Goal: Information Seeking & Learning: Learn about a topic

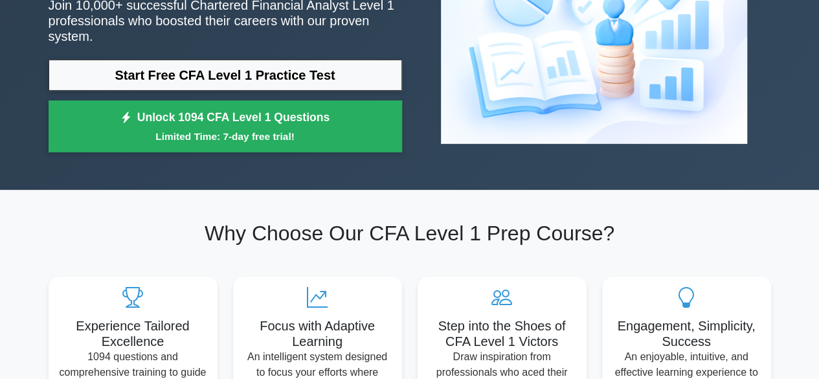
scroll to position [65, 0]
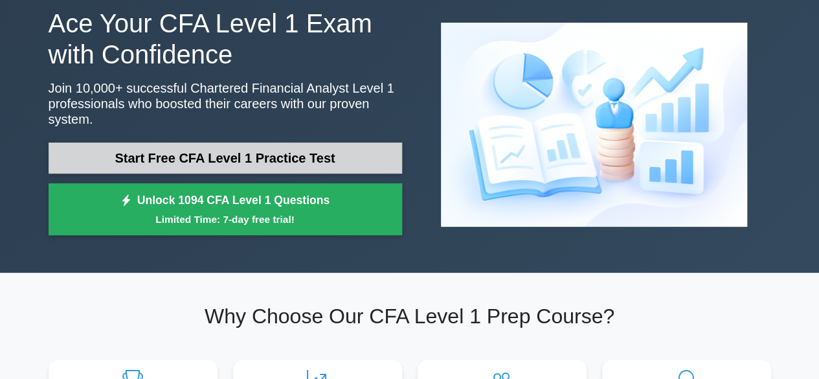
click at [346, 146] on link "Start Free CFA Level 1 Practice Test" at bounding box center [226, 157] width 354 height 31
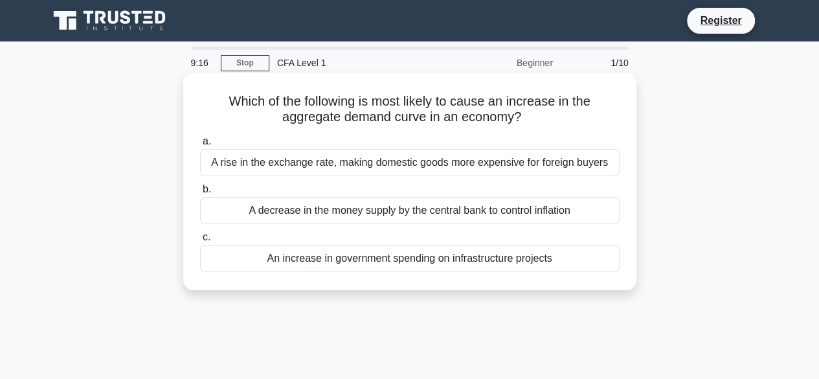
click at [389, 261] on div "An increase in government spending on infrastructure projects" at bounding box center [410, 258] width 420 height 27
click at [200, 242] on input "c. An increase in government spending on infrastructure projects" at bounding box center [200, 237] width 0 height 8
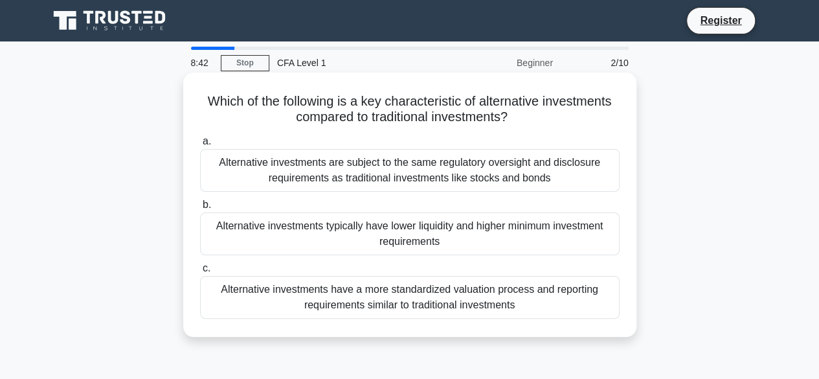
click at [471, 238] on div "Alternative investments typically have lower liquidity and higher minimum inves…" at bounding box center [410, 233] width 420 height 43
click at [200, 209] on input "b. Alternative investments typically have lower liquidity and higher minimum in…" at bounding box center [200, 205] width 0 height 8
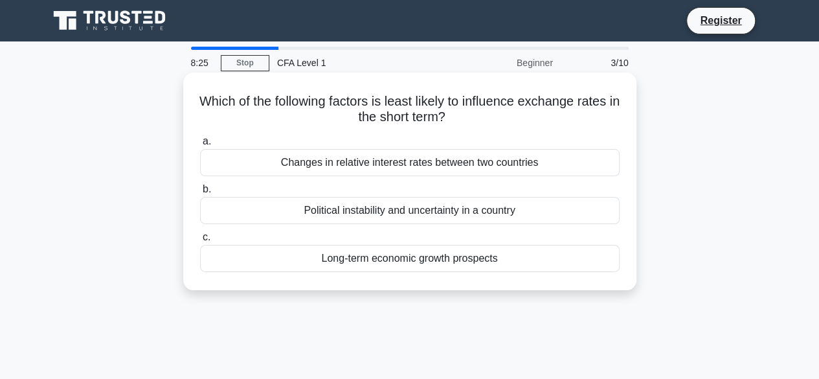
click at [560, 163] on div "Changes in relative interest rates between two countries" at bounding box center [410, 162] width 420 height 27
click at [200, 146] on input "a. Changes in relative interest rates between two countries" at bounding box center [200, 141] width 0 height 8
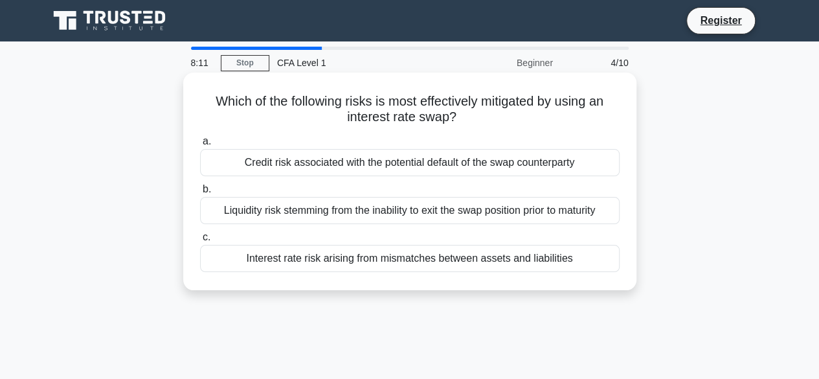
click at [552, 163] on div "Credit risk associated with the potential default of the swap counterparty" at bounding box center [410, 162] width 420 height 27
click at [200, 146] on input "a. Credit risk associated with the potential default of the swap counterparty" at bounding box center [200, 141] width 0 height 8
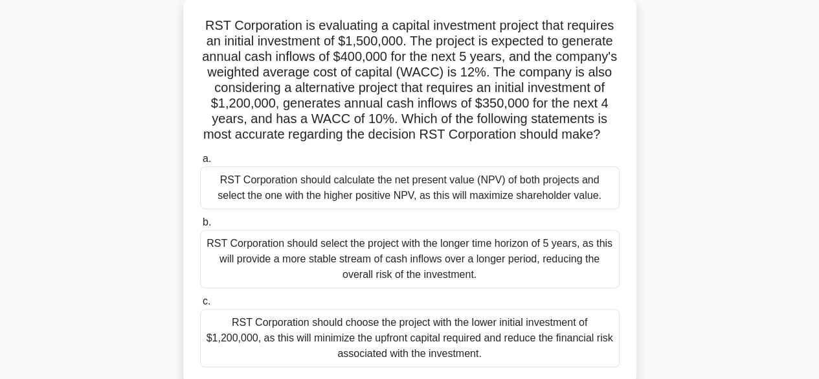
scroll to position [85, 0]
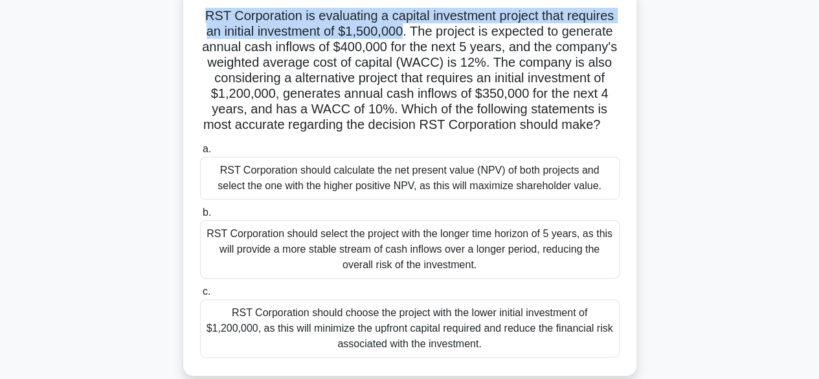
drag, startPoint x: 197, startPoint y: 10, endPoint x: 399, endPoint y: 35, distance: 203.6
click at [399, 35] on div "RST Corporation is evaluating a capital investment project that requires an ini…" at bounding box center [409, 181] width 443 height 378
click at [399, 35] on h5 "RST Corporation is evaluating a capital investment project that requires an ini…" at bounding box center [410, 71] width 422 height 126
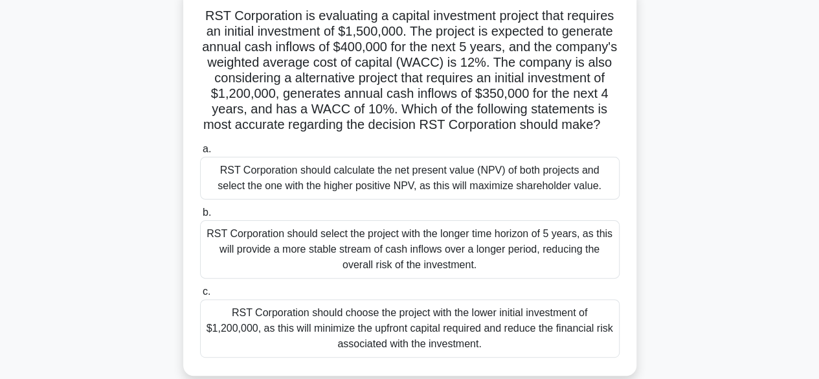
scroll to position [150, 0]
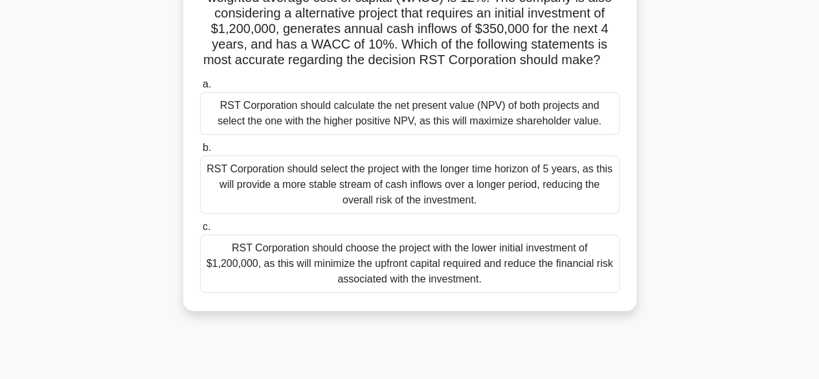
click at [572, 115] on div "RST Corporation should calculate the net present value (NPV) of both projects a…" at bounding box center [410, 113] width 420 height 43
click at [200, 89] on input "a. RST Corporation should calculate the net present value (NPV) of both project…" at bounding box center [200, 84] width 0 height 8
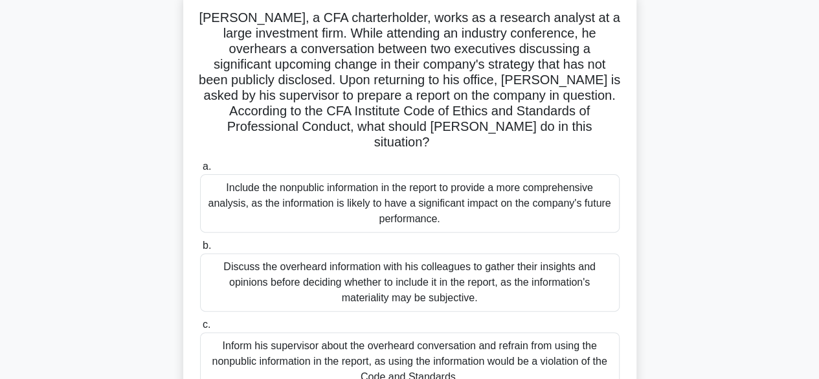
scroll to position [96, 0]
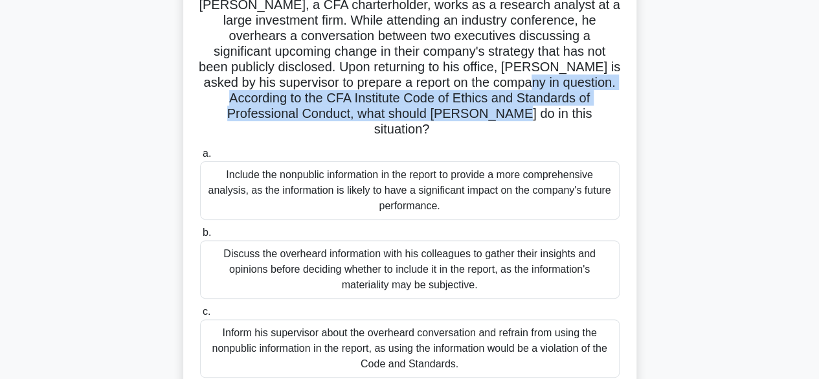
drag, startPoint x: 557, startPoint y: 84, endPoint x: 563, endPoint y: 109, distance: 25.9
click at [563, 109] on h5 "James, a CFA charterholder, works as a research analyst at a large investment f…" at bounding box center [410, 67] width 422 height 141
click at [519, 119] on h5 "James, a CFA charterholder, works as a research analyst at a large investment f…" at bounding box center [410, 67] width 422 height 141
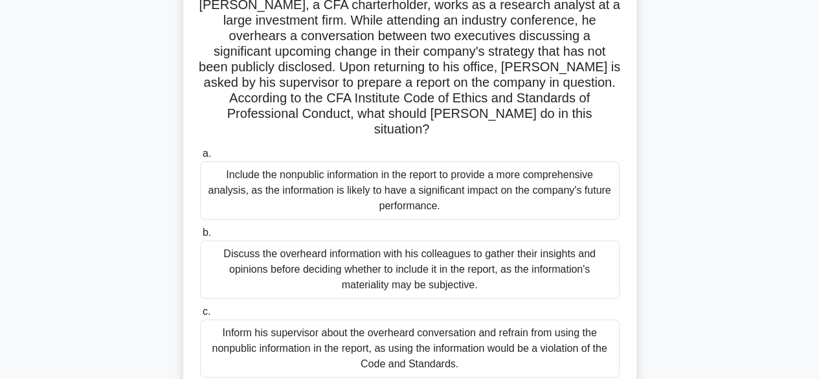
click at [535, 340] on div "Inform his supervisor about the overheard conversation and refrain from using t…" at bounding box center [410, 348] width 420 height 58
click at [200, 316] on input "c. Inform his supervisor about the overheard conversation and refrain from usin…" at bounding box center [200, 312] width 0 height 8
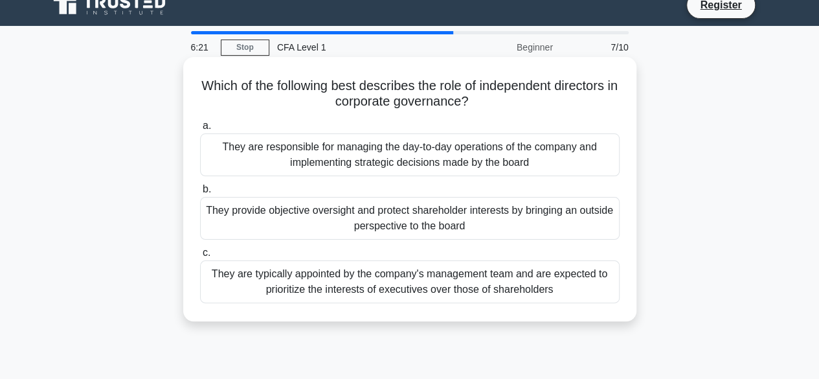
scroll to position [0, 0]
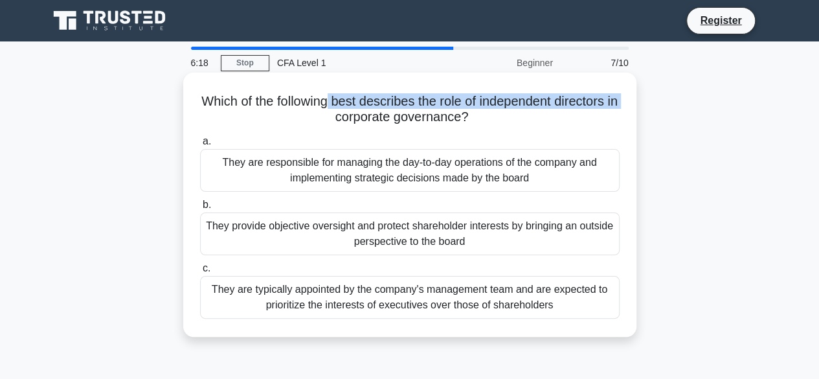
drag, startPoint x: 333, startPoint y: 103, endPoint x: 340, endPoint y: 114, distance: 13.1
click at [340, 114] on h5 "Which of the following best describes the role of independent directors in corp…" at bounding box center [410, 109] width 422 height 32
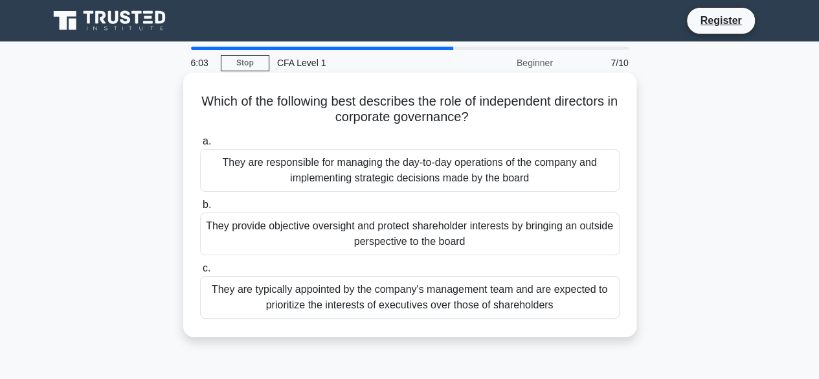
click at [505, 238] on div "They provide objective oversight and protect shareholder interests by bringing …" at bounding box center [410, 233] width 420 height 43
click at [200, 209] on input "b. They provide objective oversight and protect shareholder interests by bringi…" at bounding box center [200, 205] width 0 height 8
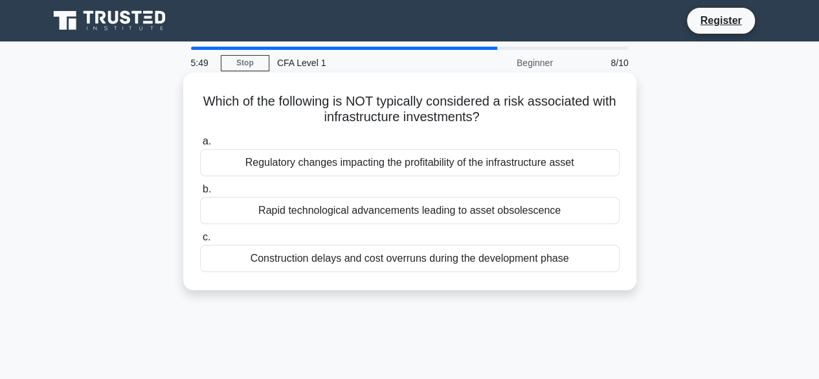
click at [432, 207] on div "Rapid technological advancements leading to asset obsolescence" at bounding box center [410, 210] width 420 height 27
click at [200, 194] on input "b. Rapid technological advancements leading to asset obsolescence" at bounding box center [200, 189] width 0 height 8
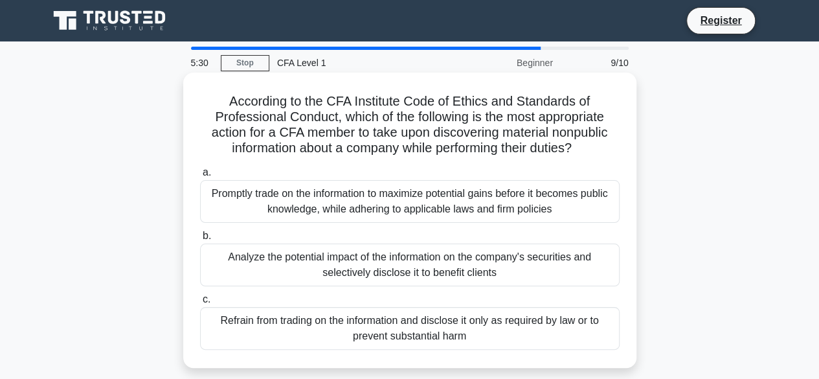
click at [423, 331] on div "Refrain from trading on the information and disclose it only as required by law…" at bounding box center [410, 328] width 420 height 43
click at [200, 304] on input "c. Refrain from trading on the information and disclose it only as required by …" at bounding box center [200, 299] width 0 height 8
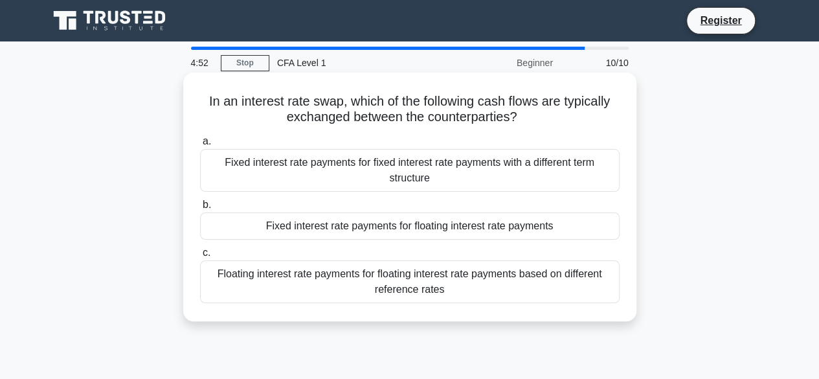
click at [495, 175] on div "Fixed interest rate payments for fixed interest rate payments with a different …" at bounding box center [410, 170] width 420 height 43
click at [200, 146] on input "a. Fixed interest rate payments for fixed interest rate payments with a differe…" at bounding box center [200, 141] width 0 height 8
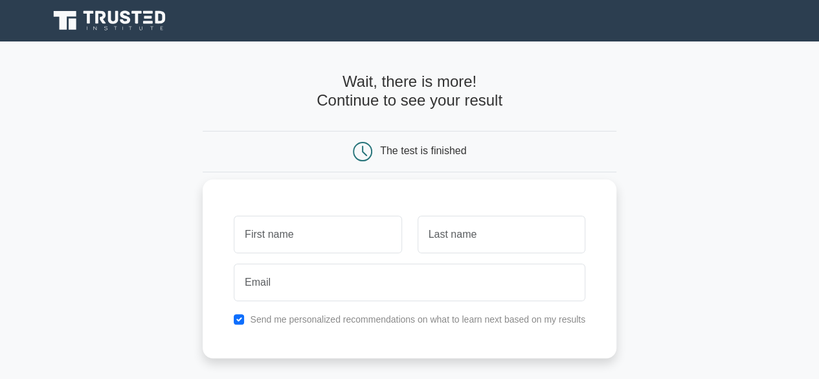
click at [379, 230] on input "text" at bounding box center [318, 235] width 168 height 38
type input "asd"
click at [513, 231] on input "text" at bounding box center [502, 235] width 168 height 38
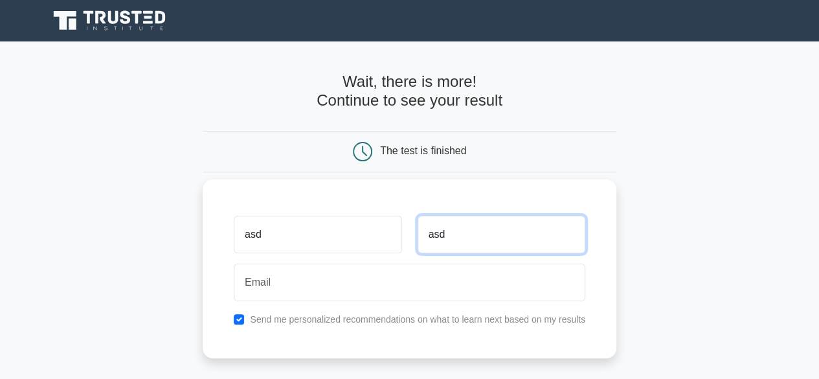
type input "asd"
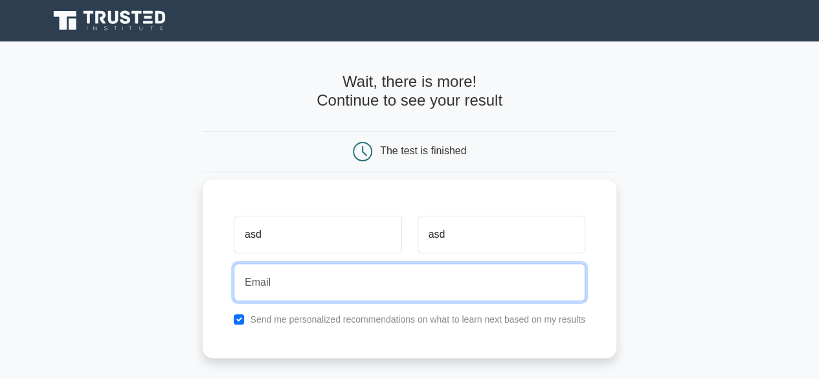
click at [421, 286] on input "email" at bounding box center [410, 283] width 352 height 38
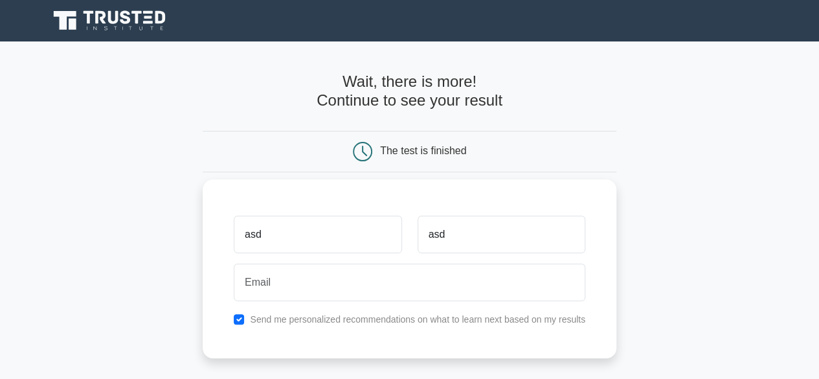
click at [235, 311] on div "Send me personalized recommendations on what to learn next based on my results" at bounding box center [409, 319] width 367 height 16
drag, startPoint x: 240, startPoint y: 319, endPoint x: 260, endPoint y: 305, distance: 24.1
click at [240, 320] on input "checkbox" at bounding box center [239, 319] width 10 height 10
checkbox input "false"
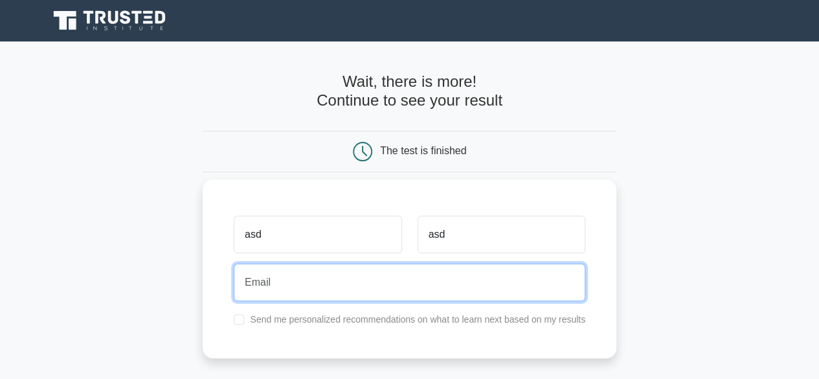
click at [285, 289] on input "email" at bounding box center [410, 283] width 352 height 38
type input "maimoudomail@gmail.com"
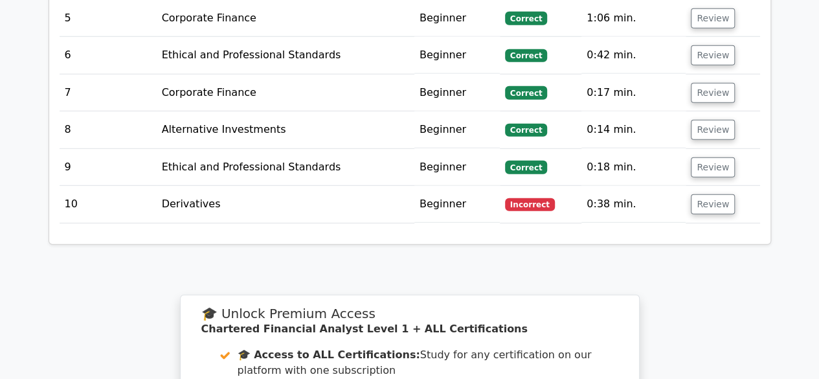
scroll to position [1554, 0]
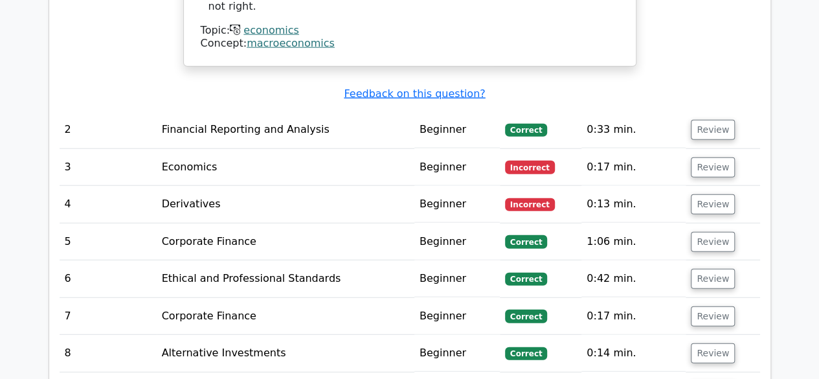
click at [448, 149] on td "Beginner" at bounding box center [456, 167] width 85 height 37
click at [714, 157] on button "Review" at bounding box center [713, 167] width 44 height 20
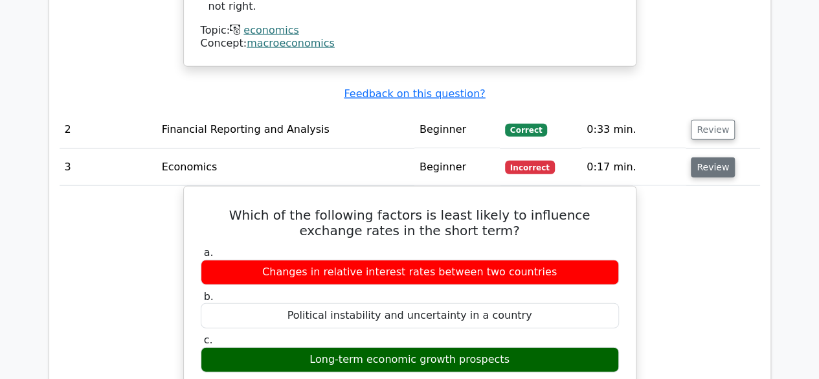
click at [715, 157] on button "Review" at bounding box center [713, 167] width 44 height 20
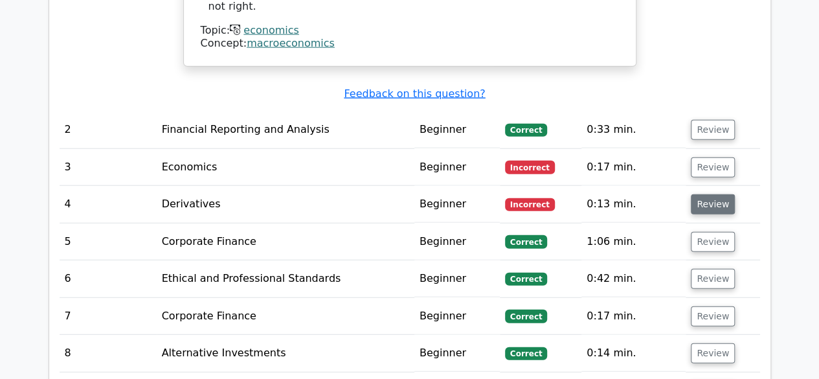
click at [712, 194] on button "Review" at bounding box center [713, 204] width 44 height 20
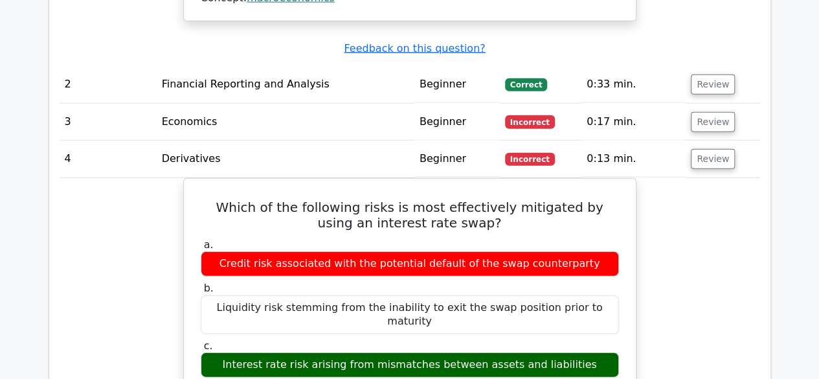
scroll to position [1619, 0]
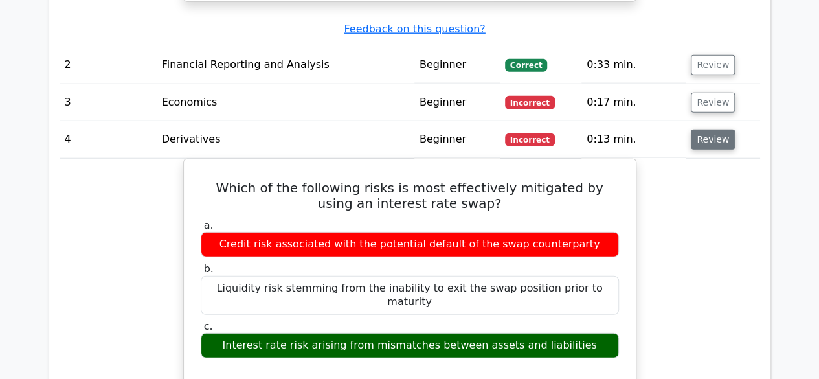
click at [705, 130] on button "Review" at bounding box center [713, 140] width 44 height 20
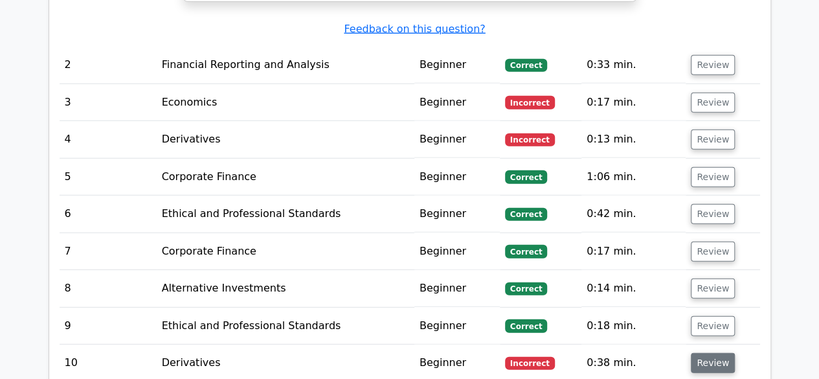
click at [706, 353] on button "Review" at bounding box center [713, 363] width 44 height 20
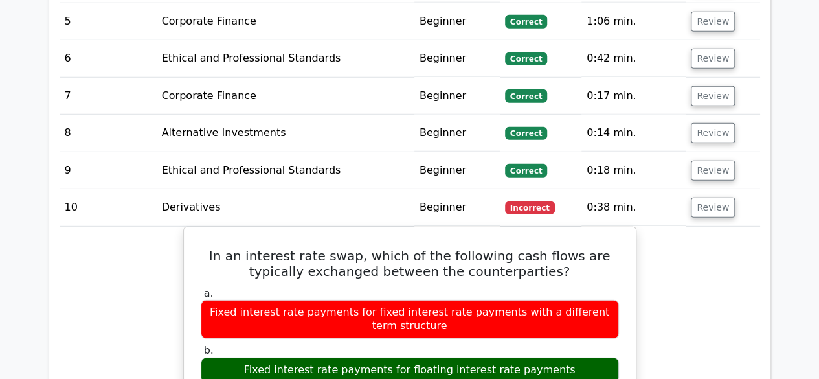
scroll to position [1748, 0]
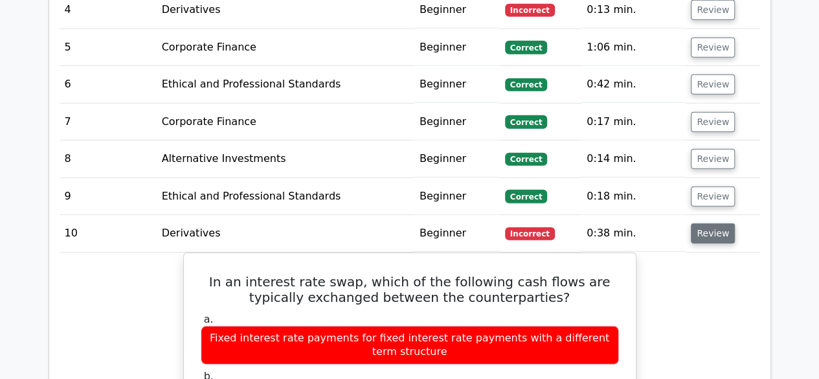
click at [707, 223] on button "Review" at bounding box center [713, 233] width 44 height 20
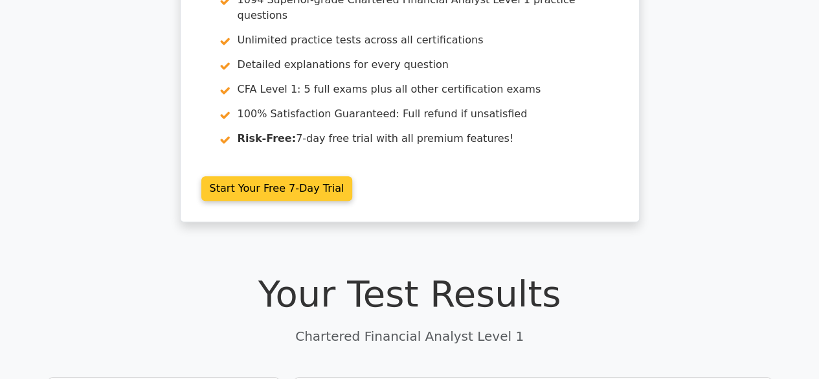
scroll to position [0, 0]
